Goal: Task Accomplishment & Management: Manage account settings

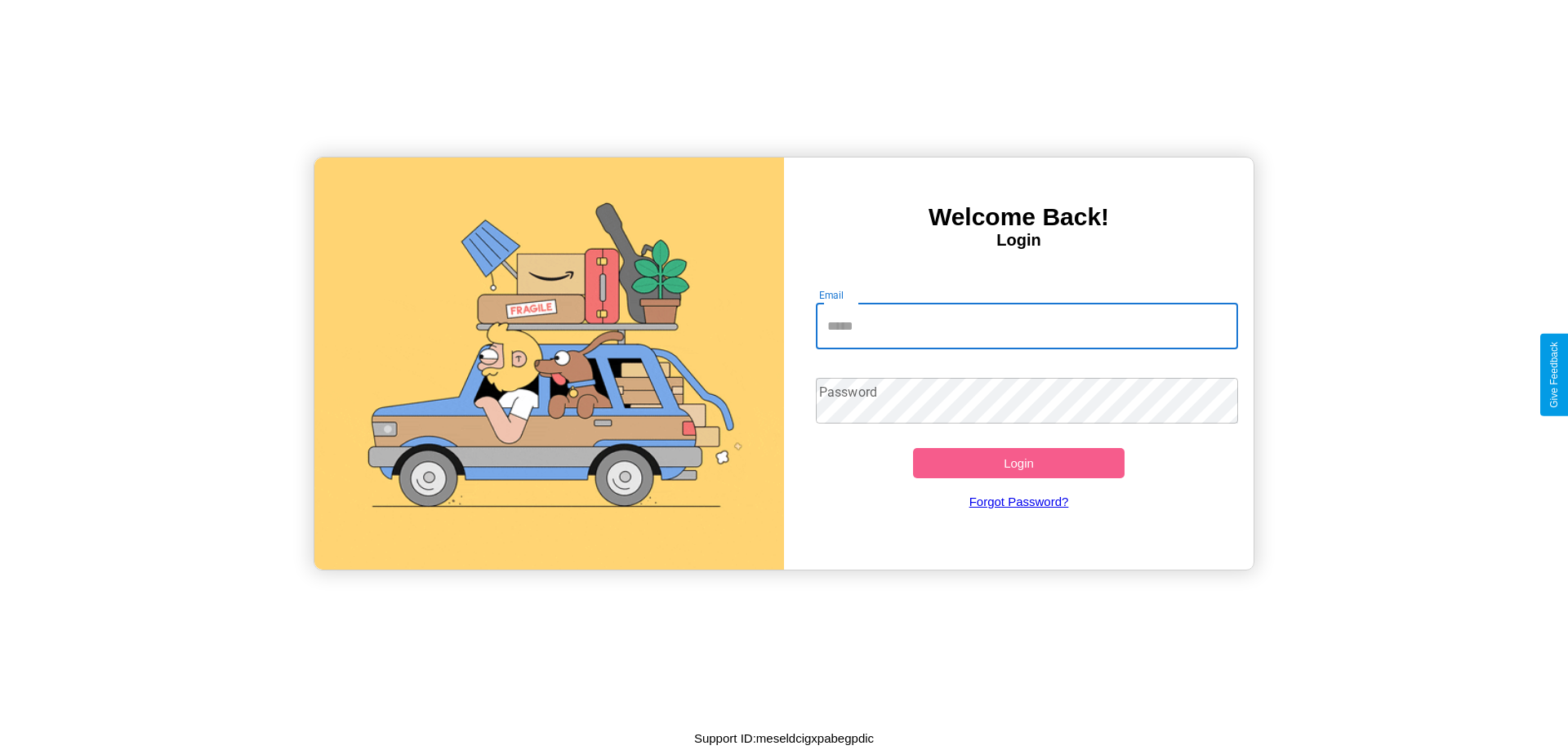
click at [1026, 326] on input "Email" at bounding box center [1027, 326] width 423 height 46
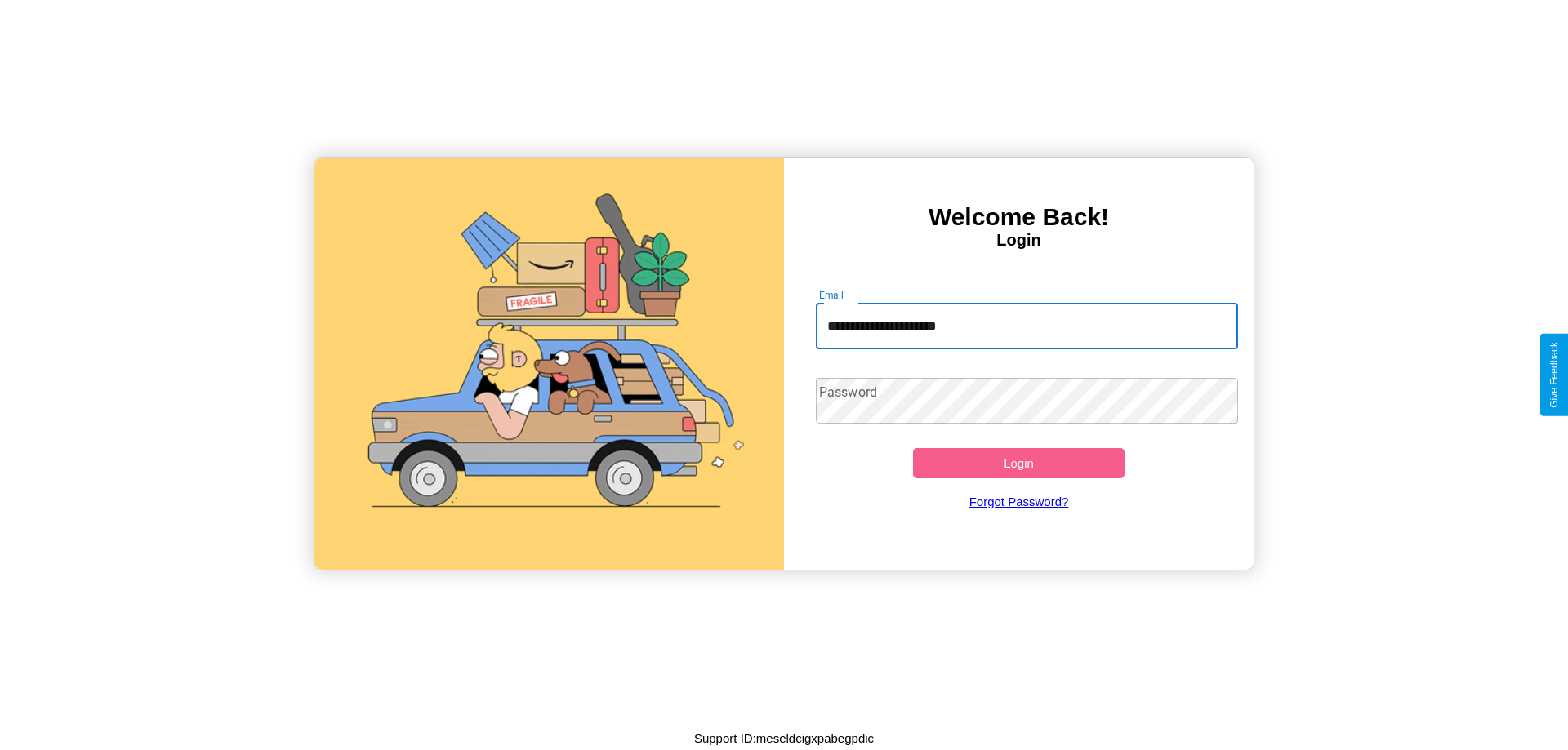
type input "**********"
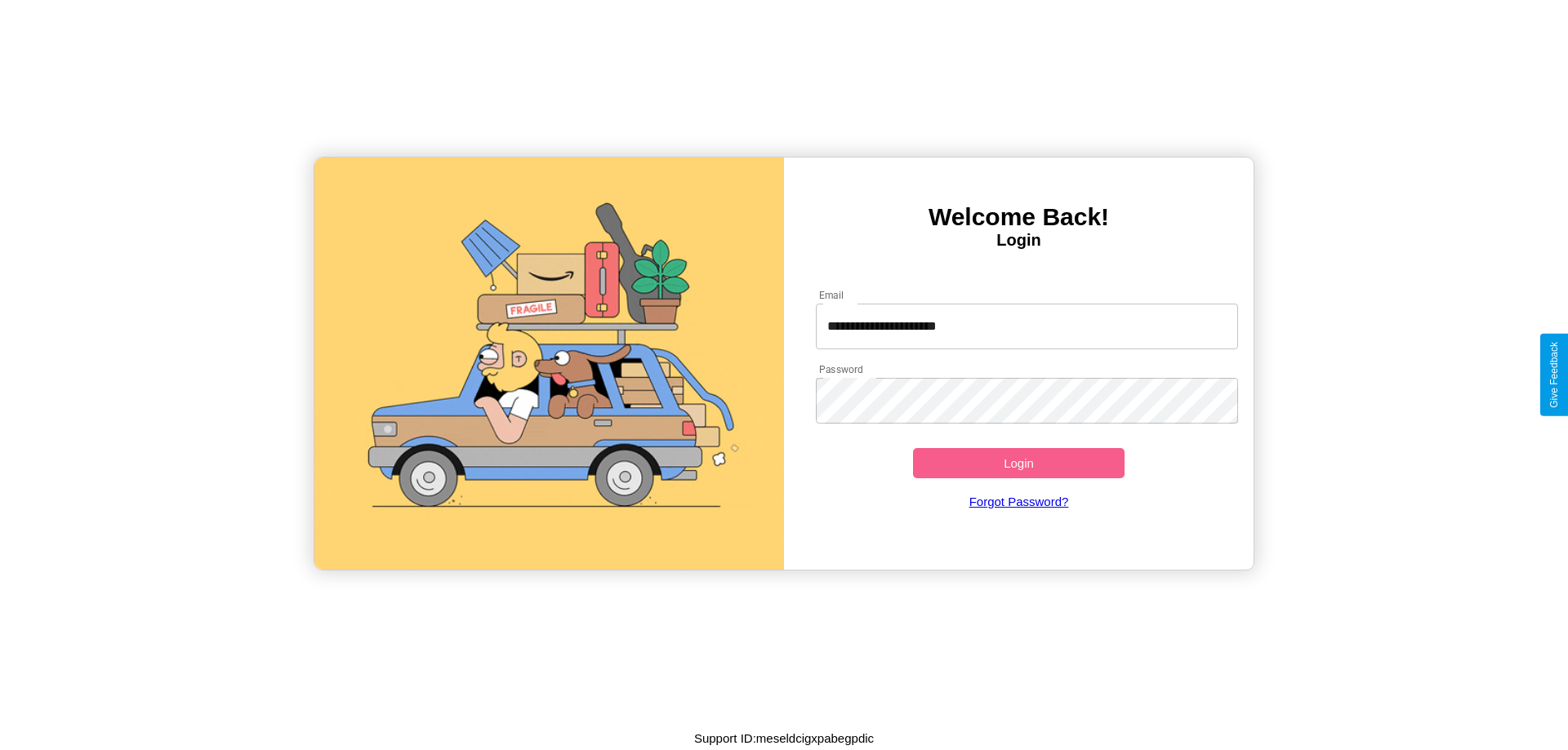
click at [1018, 463] on button "Login" at bounding box center [1018, 463] width 212 height 30
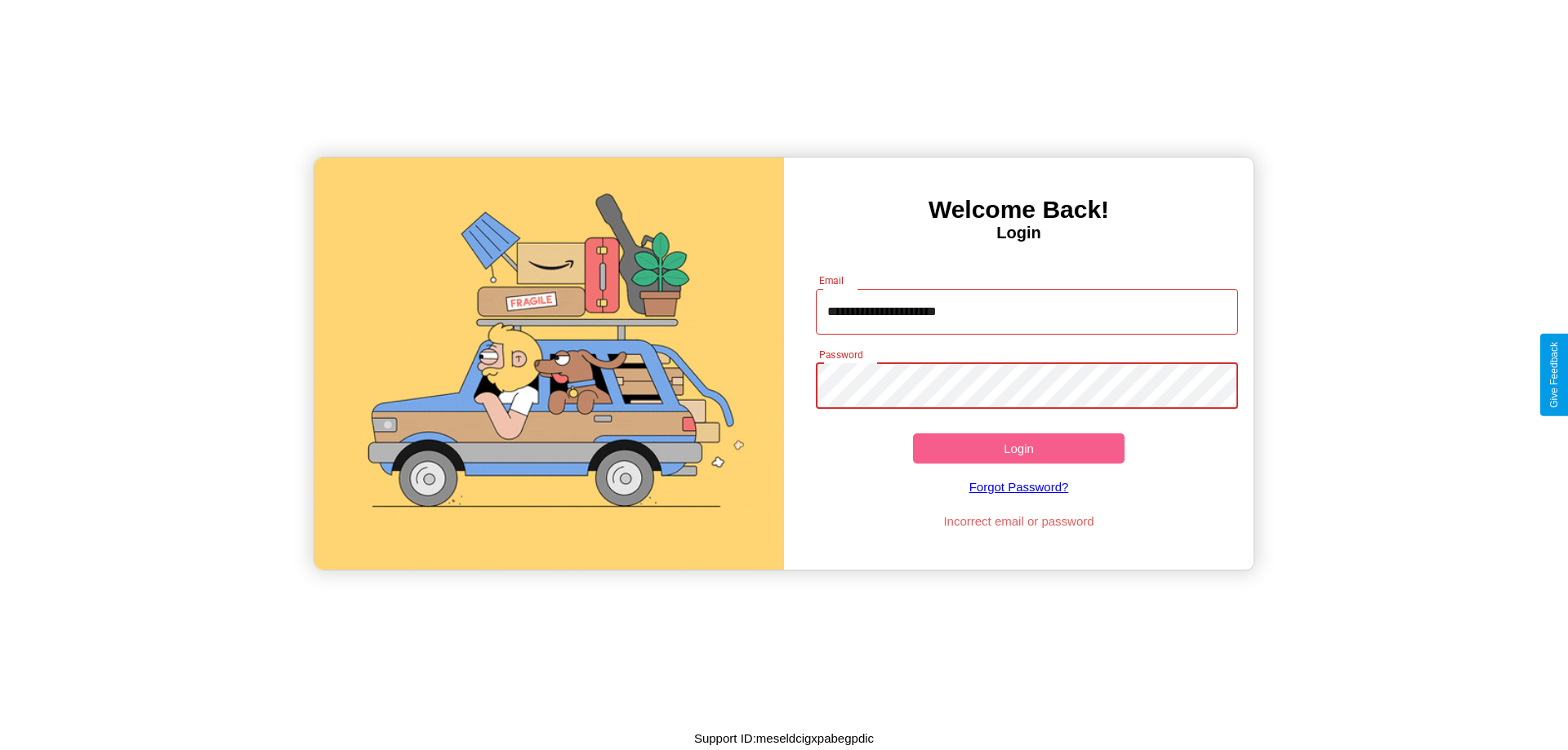
click at [1018, 448] on button "Login" at bounding box center [1018, 448] width 212 height 30
